Goal: Navigation & Orientation: Find specific page/section

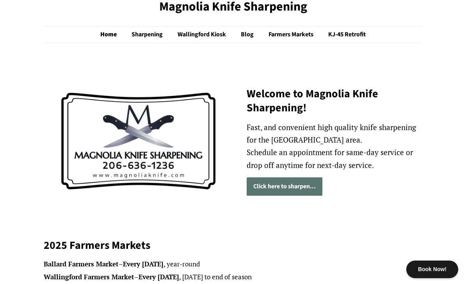
scroll to position [31, 0]
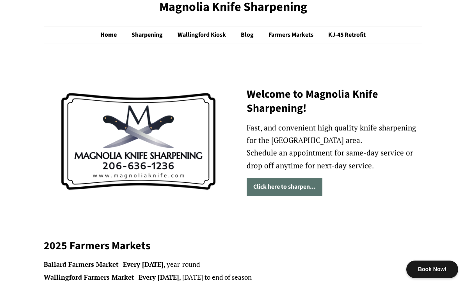
click at [294, 187] on link "Click here to sharpen..." at bounding box center [285, 187] width 76 height 18
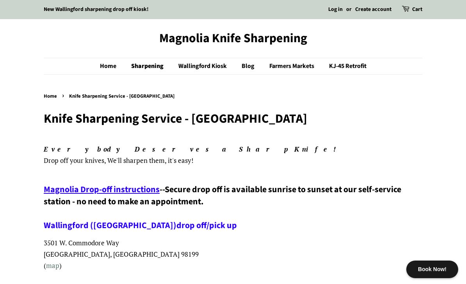
click at [290, 68] on link "Farmers Markets" at bounding box center [293, 66] width 59 height 16
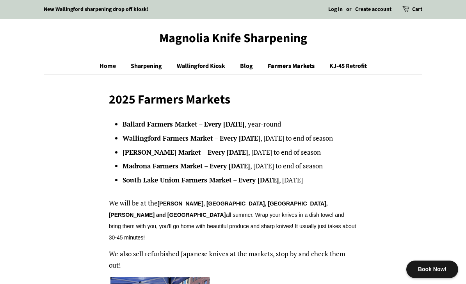
click at [358, 65] on link "KJ-45 Retrofit" at bounding box center [345, 66] width 43 height 16
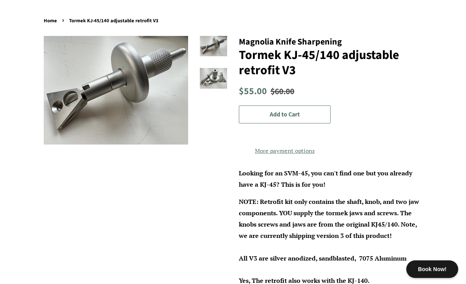
scroll to position [76, 0]
